Goal: Task Accomplishment & Management: Manage account settings

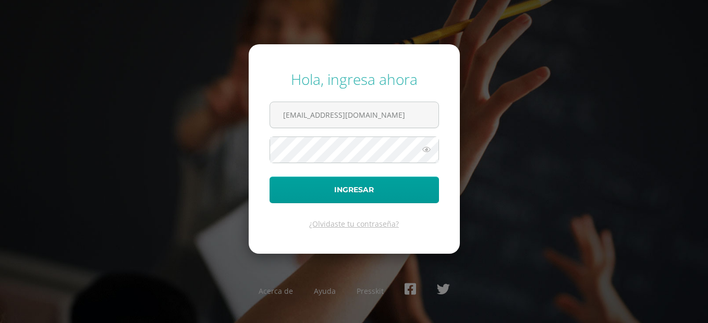
drag, startPoint x: 402, startPoint y: 103, endPoint x: 265, endPoint y: 114, distance: 137.5
click at [265, 114] on form "Hola, ingresa ahora luchiescobar8@gmail.com Ingresar ¿Olvidaste tu contraseña?" at bounding box center [354, 149] width 211 height 210
type input "20180007@fatima.edu.gt"
click at [236, 152] on div "Hola, ingresa ahora 20180007@fatima.edu.gt Ingresar ¿Olvidaste tu contraseña? A…" at bounding box center [354, 161] width 672 height 201
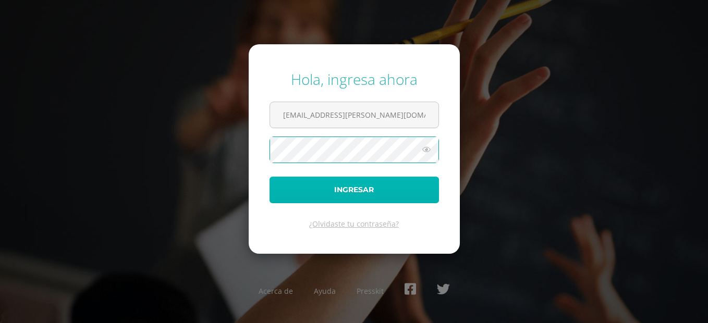
click at [286, 183] on button "Ingresar" at bounding box center [353, 190] width 169 height 27
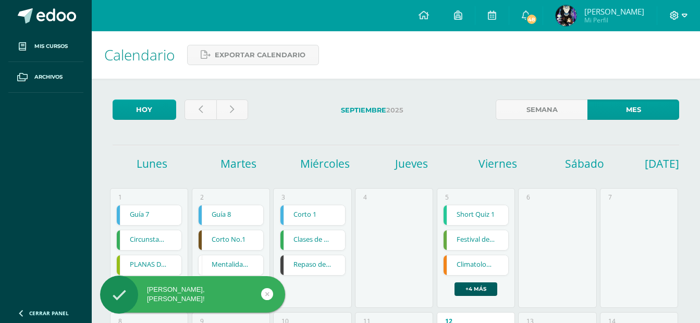
click at [677, 18] on icon at bounding box center [674, 15] width 9 height 9
click at [606, 10] on span "[PERSON_NAME]" at bounding box center [614, 11] width 60 height 10
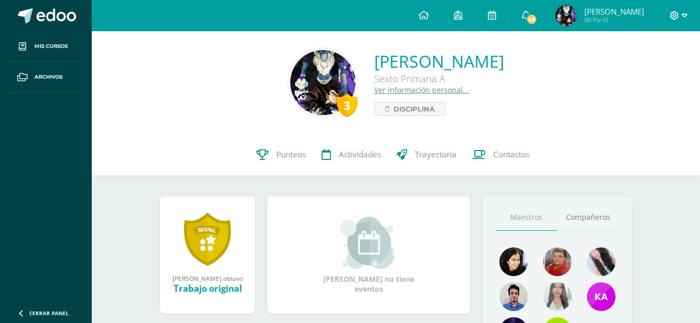
click at [678, 16] on icon at bounding box center [674, 15] width 9 height 9
click at [635, 57] on span "Configuración" at bounding box center [653, 56] width 48 height 10
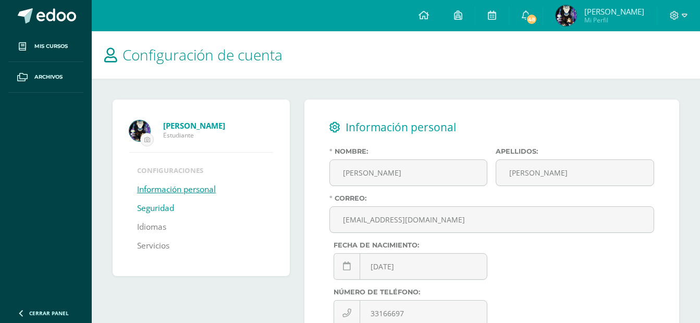
click at [170, 201] on link "Seguridad" at bounding box center [155, 208] width 37 height 19
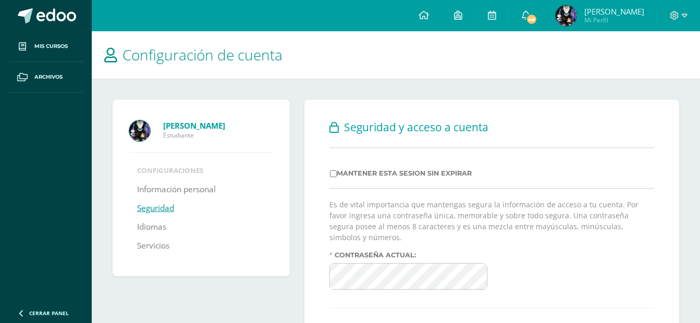
scroll to position [87, 0]
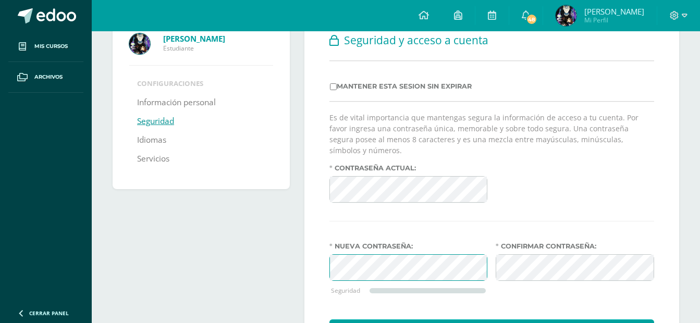
click at [308, 257] on div "Seguridad y acceso a cuenta Mantener esta sesion sin expirar Es de vital import…" at bounding box center [491, 188] width 375 height 350
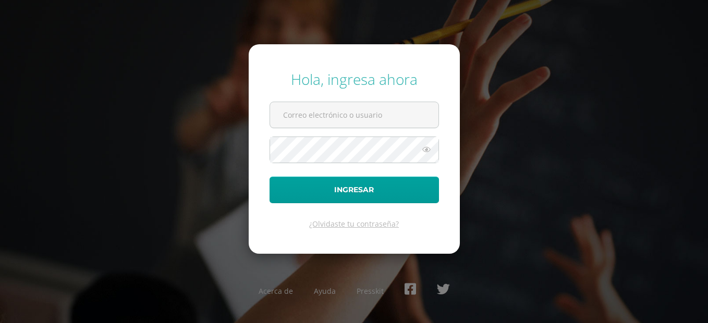
type input "[EMAIL_ADDRESS][DOMAIN_NAME]"
click at [544, 161] on div "Hola, ingresa ahora [EMAIL_ADDRESS][DOMAIN_NAME] Ingresar ¿Olvidaste tu contras…" at bounding box center [354, 161] width 672 height 201
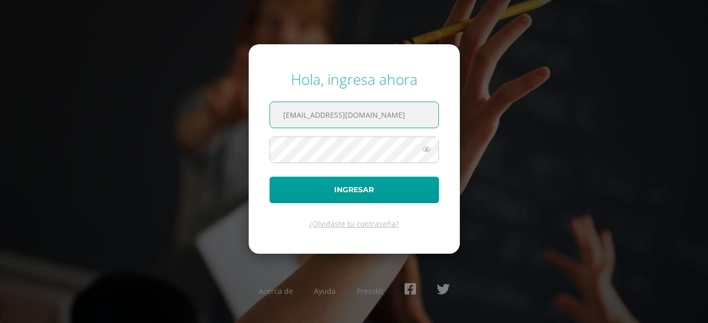
drag, startPoint x: 380, startPoint y: 115, endPoint x: 265, endPoint y: 114, distance: 115.2
click at [265, 114] on form "Hola, ingresa ahora luchiescobar8@gmail.com Ingresar ¿Olvidaste tu contraseña?" at bounding box center [354, 149] width 211 height 210
type input "22@fatima.edoo.gt"
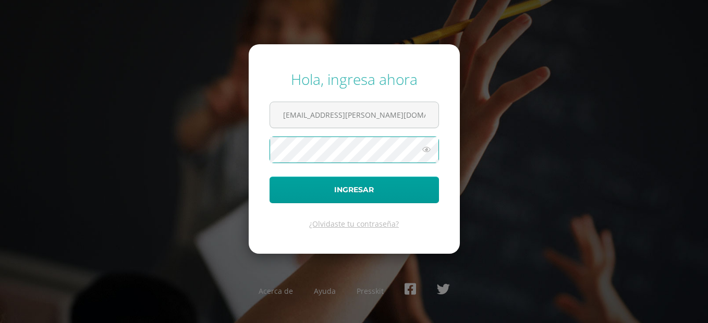
click at [249, 146] on form "Hola, ingresa ahora 22@fatima.edoo.gt Ingresar ¿Olvidaste tu contraseña?" at bounding box center [354, 149] width 211 height 210
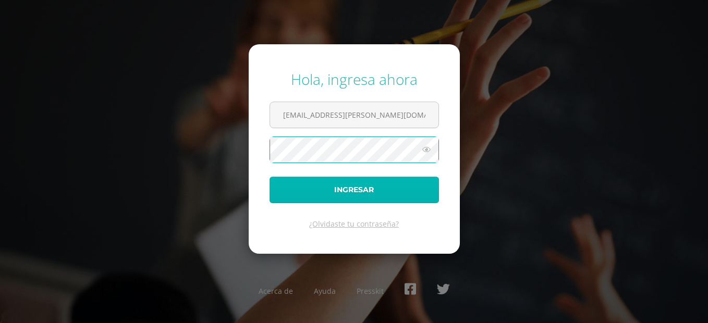
click at [281, 193] on button "Ingresar" at bounding box center [353, 190] width 169 height 27
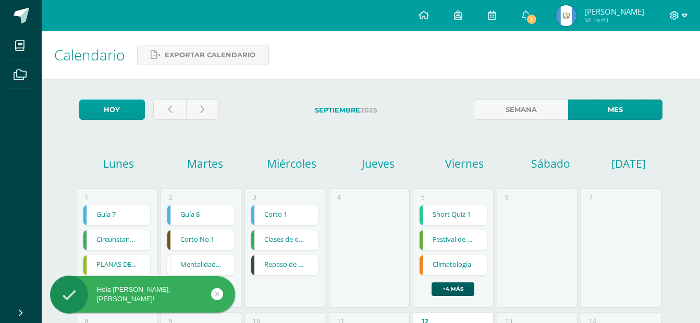
click at [681, 14] on span at bounding box center [679, 15] width 18 height 11
click at [670, 56] on span "Configuración" at bounding box center [653, 56] width 48 height 10
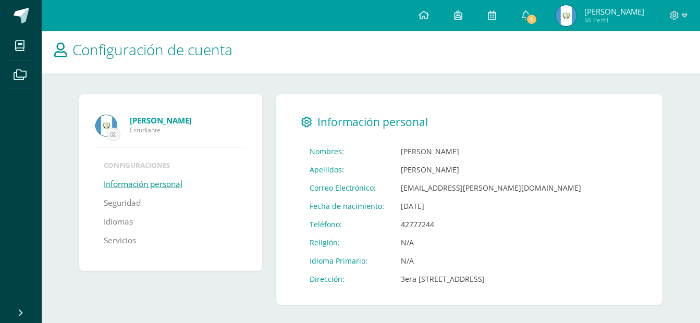
scroll to position [8, 0]
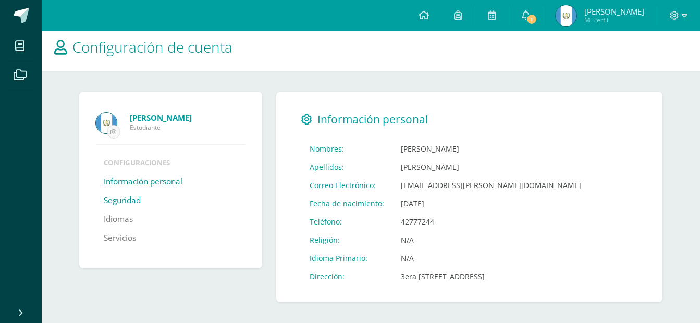
click at [120, 198] on link "Seguridad" at bounding box center [122, 200] width 37 height 19
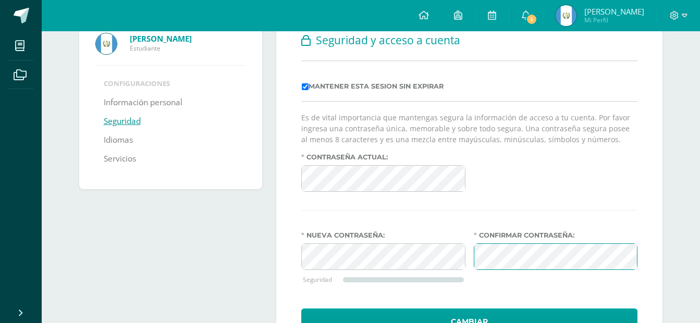
scroll to position [137, 0]
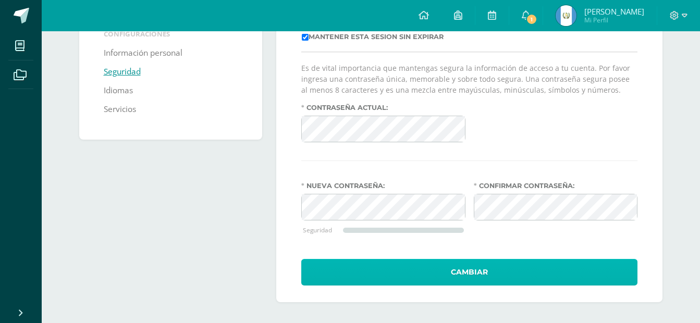
click at [501, 262] on button "Cambiar" at bounding box center [469, 272] width 336 height 27
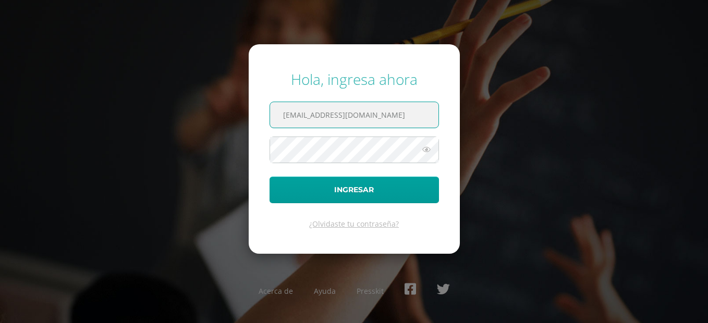
drag, startPoint x: 391, startPoint y: 124, endPoint x: 260, endPoint y: 117, distance: 131.5
click at [260, 117] on form "Hola, ingresa ahora luchiescobar8@gmail.com Ingresar ¿Olvidaste tu contraseña?" at bounding box center [354, 149] width 211 height 210
type input "2020020@fatima.edoo.gt"
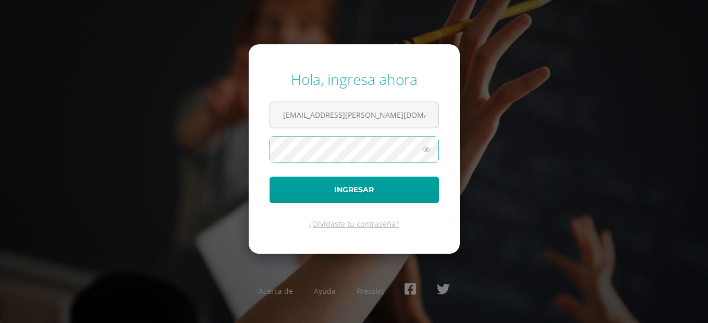
click at [262, 153] on form "Hola, ingresa ahora 2020020@fatima.edoo.gt Ingresar ¿Olvidaste tu contraseña?" at bounding box center [354, 149] width 211 height 210
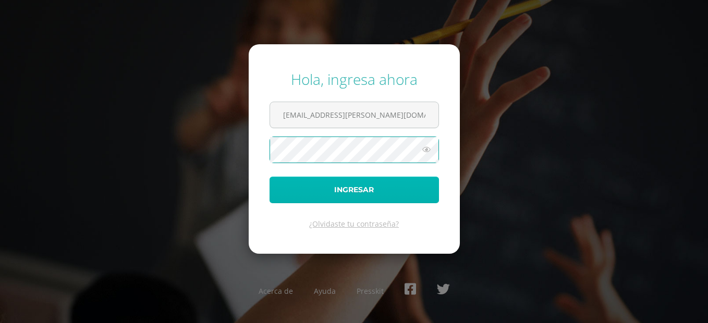
click at [282, 193] on button "Ingresar" at bounding box center [353, 190] width 169 height 27
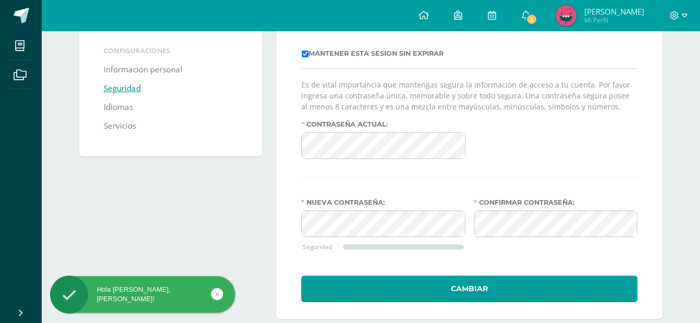
scroll to position [137, 0]
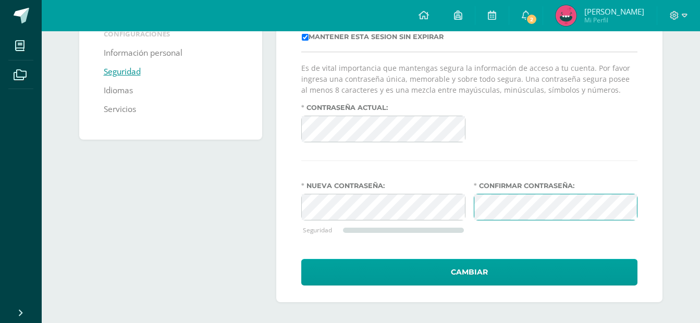
click at [301, 259] on button "Cambiar" at bounding box center [469, 272] width 336 height 27
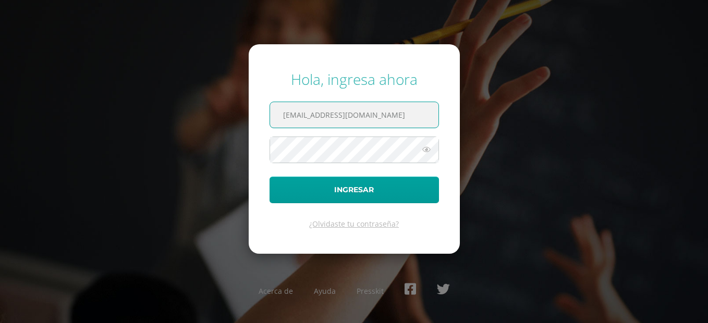
drag, startPoint x: 402, startPoint y: 114, endPoint x: 261, endPoint y: 110, distance: 141.8
click at [261, 110] on form "Hola, ingresa ahora [EMAIL_ADDRESS][DOMAIN_NAME] Ingresar ¿Olvidaste tu contras…" at bounding box center [354, 149] width 211 height 210
type input "[EMAIL_ADDRESS][PERSON_NAME][DOMAIN_NAME]"
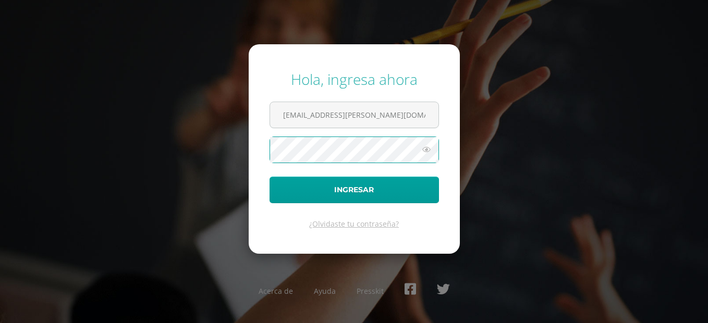
click at [255, 151] on form "Hola, ingresa ahora [EMAIL_ADDRESS][PERSON_NAME][DOMAIN_NAME] Ingresar ¿Olvidas…" at bounding box center [354, 149] width 211 height 210
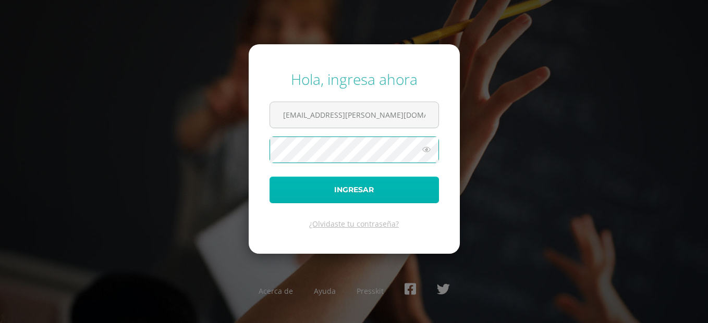
click at [279, 189] on button "Ingresar" at bounding box center [353, 190] width 169 height 27
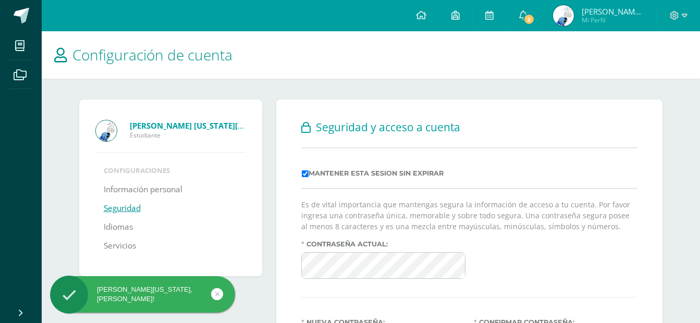
scroll to position [137, 0]
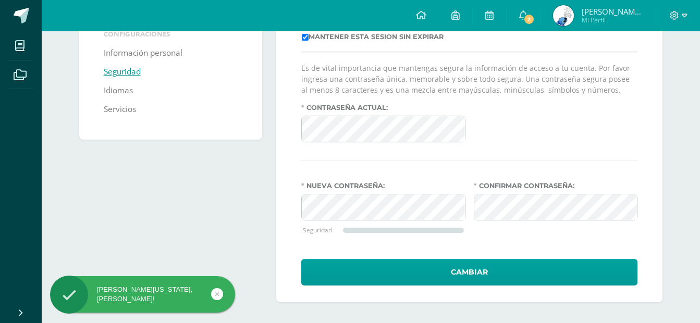
click at [603, 177] on form "Es de vital importancia que mantengas segura la información de acceso a tu cuen…" at bounding box center [469, 174] width 336 height 223
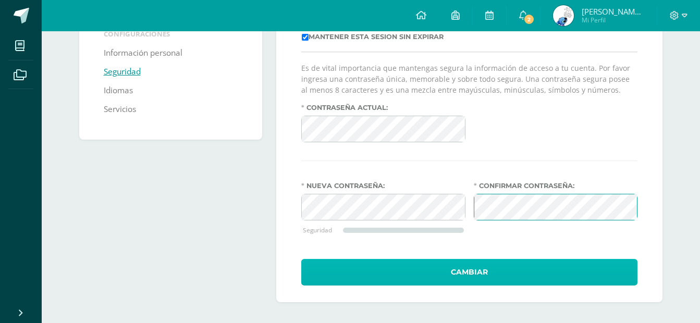
click at [536, 274] on button "Cambiar" at bounding box center [469, 272] width 336 height 27
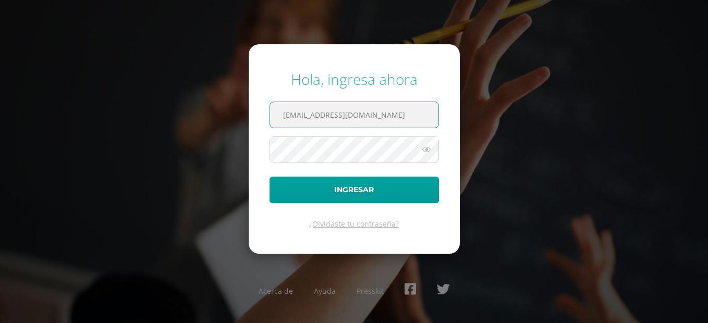
drag, startPoint x: 398, startPoint y: 113, endPoint x: 257, endPoint y: 115, distance: 140.2
click at [257, 115] on form "Hola, ingresa ahora [EMAIL_ADDRESS][DOMAIN_NAME] Ingresar ¿Olvidaste tu contras…" at bounding box center [354, 149] width 211 height 210
click at [297, 117] on input "[EMAIL_ADDRESS][PERSON_NAME][DOMAIN_NAME]" at bounding box center [354, 115] width 168 height 26
type input "[EMAIL_ADDRESS][PERSON_NAME][DOMAIN_NAME]"
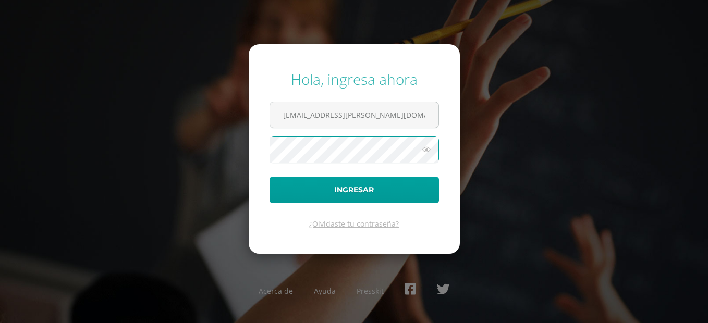
click at [266, 143] on form "Hola, ingresa ahora [EMAIL_ADDRESS][PERSON_NAME][DOMAIN_NAME] Ingresar ¿Olvidas…" at bounding box center [354, 149] width 211 height 210
click at [269, 177] on button "Ingresar" at bounding box center [353, 190] width 169 height 27
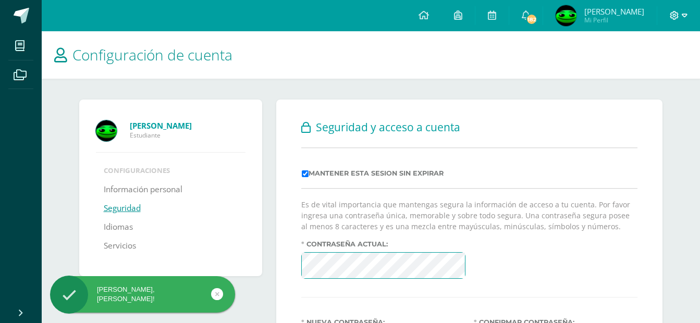
click at [683, 19] on icon at bounding box center [685, 15] width 6 height 9
click at [653, 73] on span "Cerrar sesión" at bounding box center [652, 71] width 47 height 10
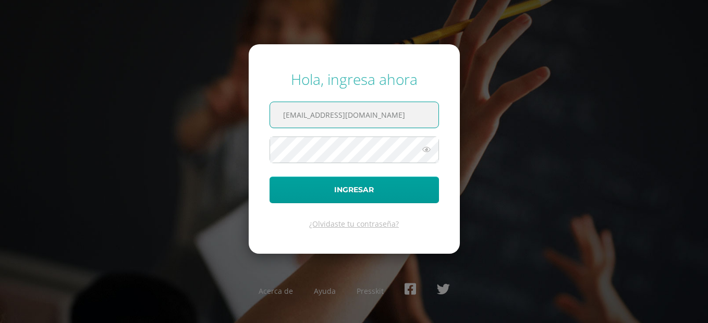
drag, startPoint x: 379, startPoint y: 112, endPoint x: 246, endPoint y: 110, distance: 132.9
click at [246, 110] on div "Hola, ingresa ahora [EMAIL_ADDRESS][DOMAIN_NAME] Ingresar ¿Olvidaste tu contras…" at bounding box center [354, 161] width 672 height 201
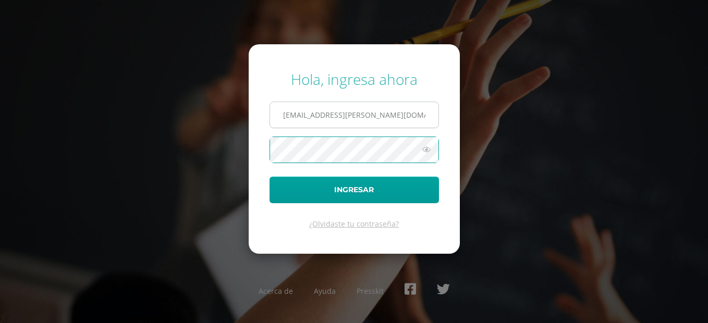
click at [301, 115] on input "[EMAIL_ADDRESS][PERSON_NAME][DOMAIN_NAME]" at bounding box center [354, 115] width 168 height 26
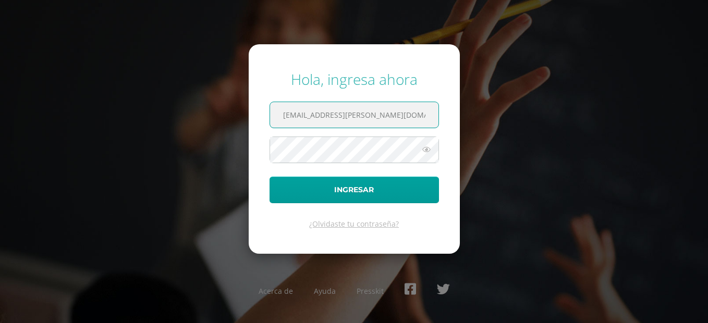
type input "[EMAIL_ADDRESS][PERSON_NAME][DOMAIN_NAME]"
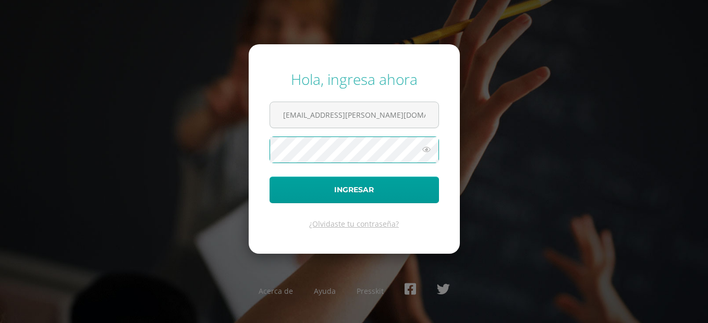
click at [244, 149] on div "Hola, ingresa ahora [EMAIL_ADDRESS][PERSON_NAME][DOMAIN_NAME] Ingresar ¿Olvidas…" at bounding box center [354, 161] width 672 height 201
click at [269, 177] on button "Ingresar" at bounding box center [353, 190] width 169 height 27
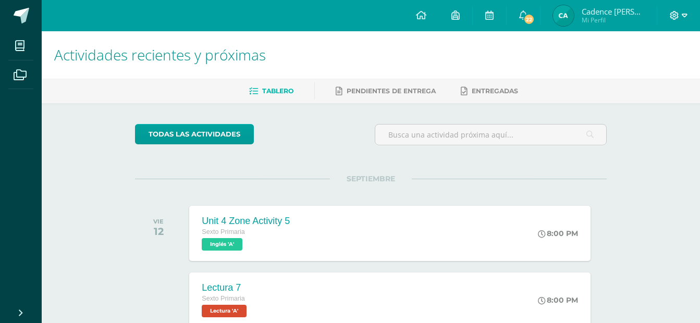
click at [678, 11] on icon at bounding box center [674, 15] width 9 height 9
click at [646, 68] on span "Cerrar sesión" at bounding box center [652, 71] width 47 height 10
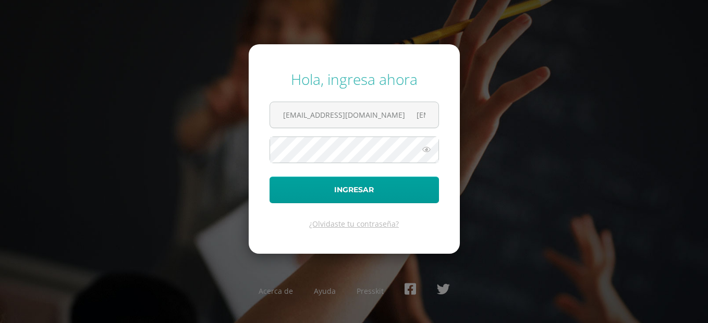
drag, startPoint x: 428, startPoint y: 110, endPoint x: 219, endPoint y: 115, distance: 209.1
click at [219, 115] on div "Hola, ingresa ahora [EMAIL_ADDRESS][DOMAIN_NAME] [EMAIL_ADDRESS][DOMAIN_NAME] I…" at bounding box center [354, 161] width 672 height 201
click at [302, 114] on input "[EMAIL_ADDRESS][DOMAIN_NAME]" at bounding box center [354, 115] width 168 height 26
click at [297, 114] on input "[EMAIL_ADDRESS][DOMAIN_NAME]" at bounding box center [354, 115] width 168 height 26
type input "[EMAIL_ADDRESS][DOMAIN_NAME]"
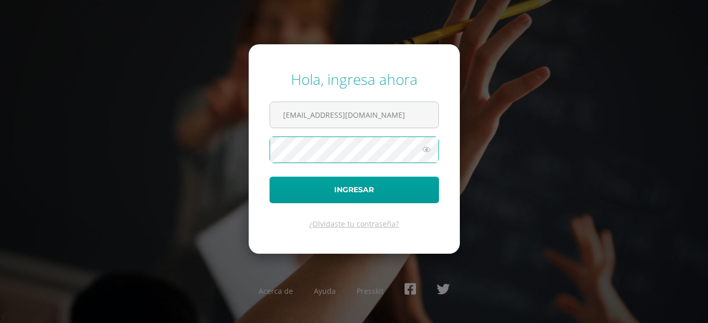
click at [249, 153] on form "Hola, ingresa ahora [EMAIL_ADDRESS][DOMAIN_NAME] Ingresar ¿Olvidaste tu contras…" at bounding box center [354, 149] width 211 height 210
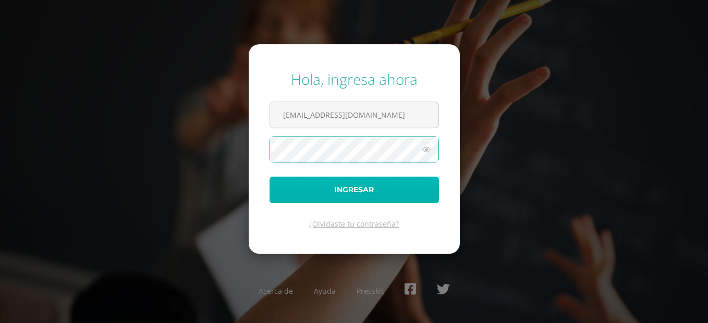
click at [278, 189] on button "Ingresar" at bounding box center [353, 190] width 169 height 27
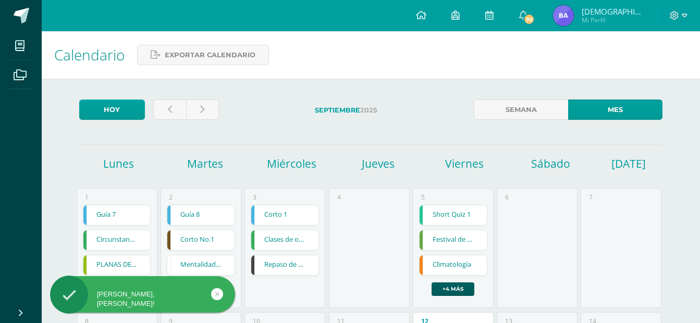
click at [683, 23] on div at bounding box center [678, 15] width 43 height 31
click at [682, 18] on icon at bounding box center [685, 15] width 6 height 9
click at [653, 55] on span "Configuración" at bounding box center [653, 56] width 48 height 10
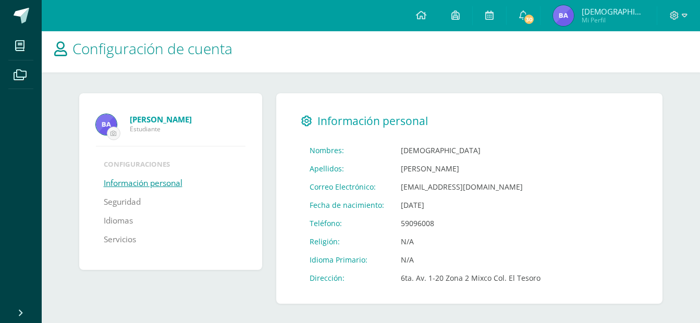
scroll to position [8, 0]
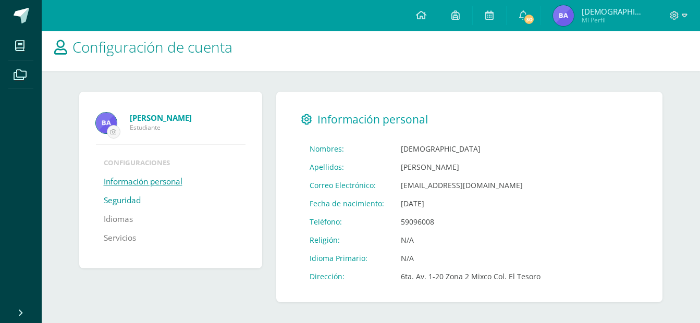
click at [123, 204] on link "Seguridad" at bounding box center [122, 200] width 37 height 19
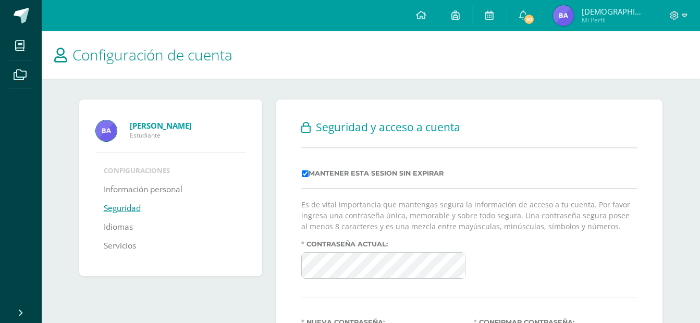
scroll to position [137, 0]
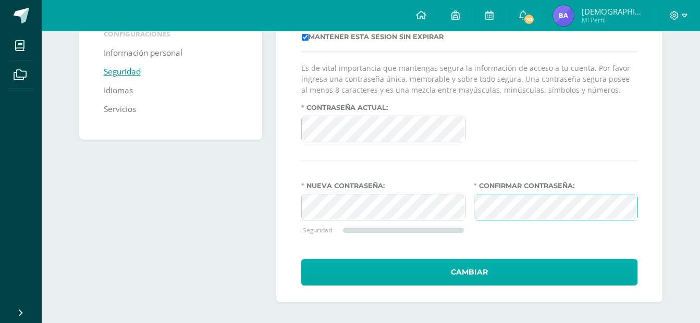
click at [497, 286] on div "Seguridad y acceso a cuenta Mantener esta sesion sin expirar Es de vital import…" at bounding box center [469, 132] width 386 height 339
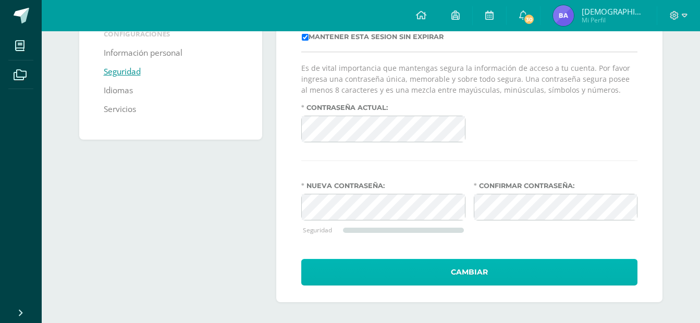
click at [498, 279] on button "Cambiar" at bounding box center [469, 272] width 336 height 27
